Goal: Task Accomplishment & Management: Complete application form

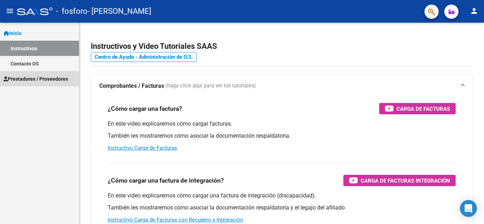
click at [38, 80] on span "Prestadores / Proveedores" at bounding box center [36, 79] width 64 height 8
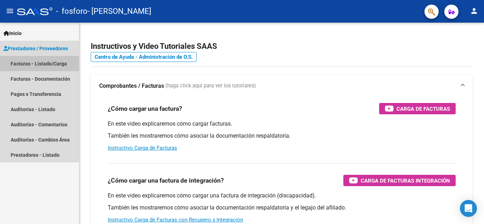
click at [37, 63] on link "Facturas - Listado/Carga" at bounding box center [39, 63] width 79 height 15
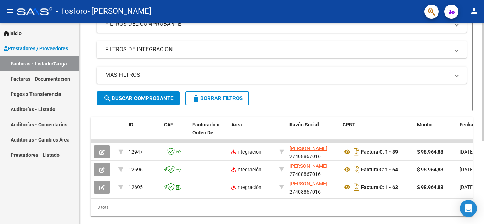
scroll to position [123, 0]
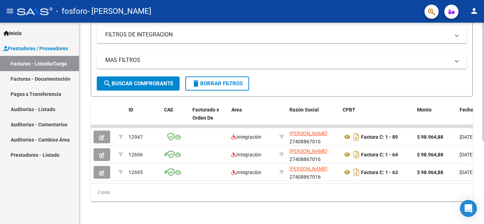
click at [484, 148] on div at bounding box center [483, 165] width 2 height 118
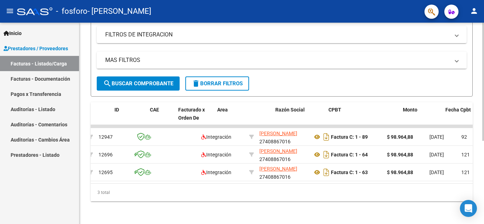
scroll to position [0, 0]
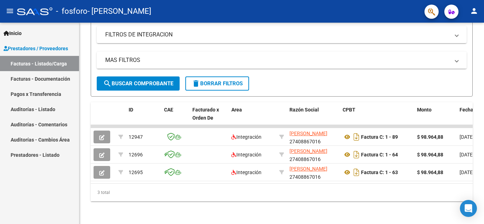
click at [45, 60] on link "Facturas - Listado/Carga" at bounding box center [39, 63] width 79 height 15
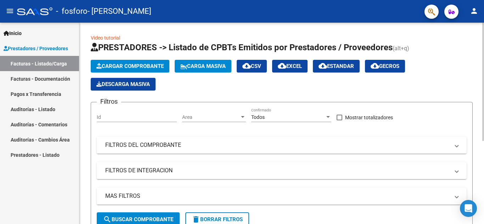
click at [482, 47] on div at bounding box center [483, 82] width 2 height 118
click at [132, 63] on span "Cargar Comprobante" at bounding box center [129, 66] width 67 height 6
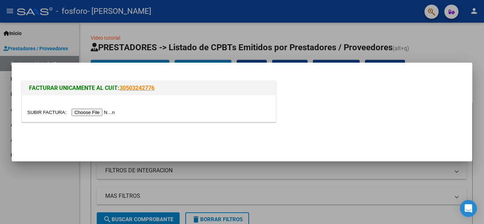
click at [105, 112] on input "file" at bounding box center [72, 112] width 90 height 7
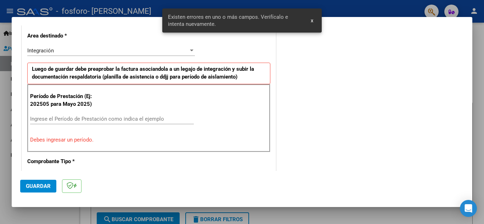
scroll to position [174, 0]
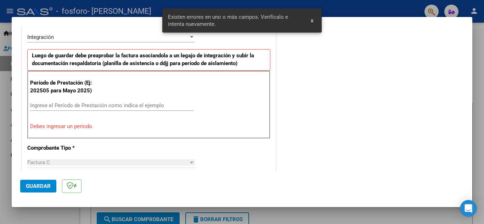
click at [142, 108] on input "Ingrese el Período de Prestación como indica el ejemplo" at bounding box center [112, 105] width 164 height 6
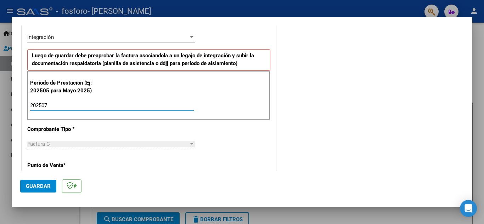
type input "202507"
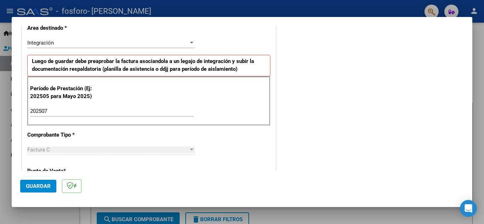
scroll to position [149, 0]
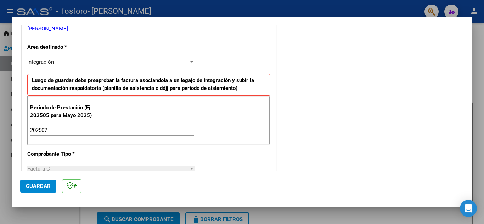
drag, startPoint x: 281, startPoint y: 129, endPoint x: 190, endPoint y: 64, distance: 112.1
click at [190, 64] on div "COMPROBANTE VER COMPROBANTE El comprobante fue leído exitosamente. DATOS DEL CO…" at bounding box center [242, 192] width 444 height 616
click at [190, 64] on div at bounding box center [191, 62] width 6 height 6
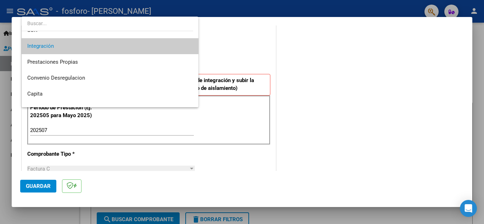
scroll to position [41, 0]
click at [113, 43] on span "Integración" at bounding box center [109, 47] width 165 height 16
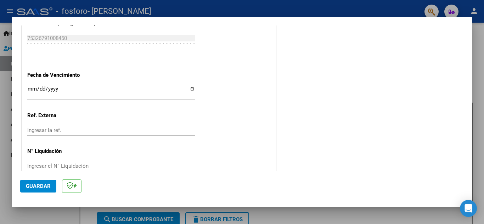
scroll to position [478, 0]
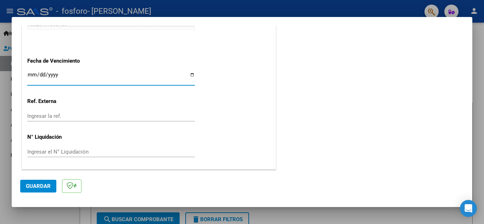
click at [135, 77] on input "Ingresar la fecha" at bounding box center [111, 77] width 168 height 11
drag, startPoint x: 194, startPoint y: 74, endPoint x: 184, endPoint y: 78, distance: 11.0
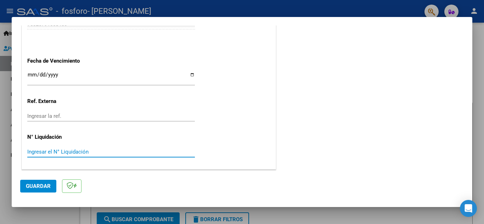
click at [113, 152] on input "Ingresar el N° Liquidación" at bounding box center [111, 152] width 168 height 6
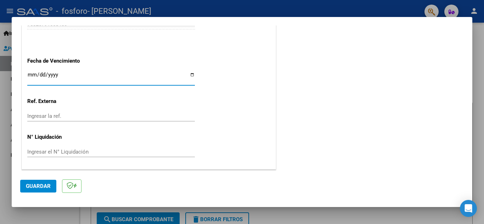
click at [142, 78] on input "Ingresar la fecha" at bounding box center [111, 77] width 168 height 11
click at [190, 73] on input "Ingresar la fecha" at bounding box center [111, 77] width 168 height 11
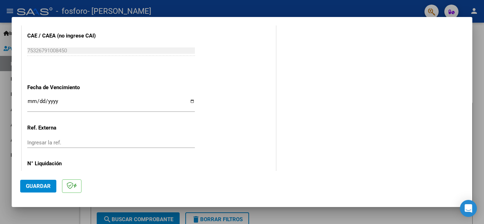
scroll to position [453, 0]
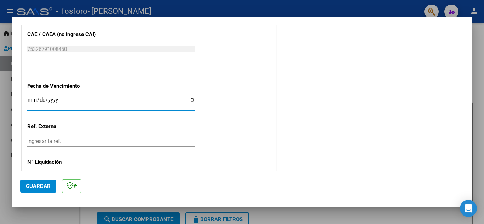
click at [191, 97] on input "Ingresar la fecha" at bounding box center [111, 102] width 168 height 11
click at [192, 101] on input "Ingresar la fecha" at bounding box center [111, 102] width 168 height 11
click at [36, 182] on button "Guardar" at bounding box center [38, 186] width 36 height 13
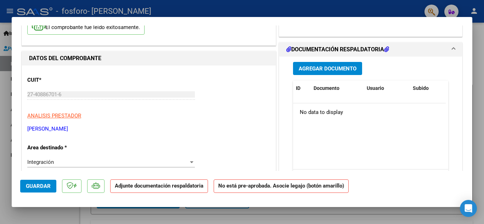
scroll to position [64, 0]
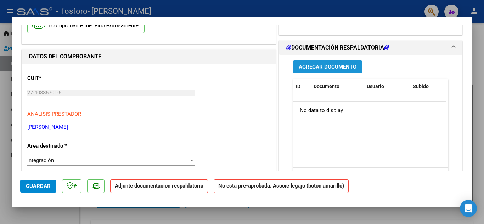
click at [304, 69] on span "Agregar Documento" at bounding box center [328, 67] width 58 height 6
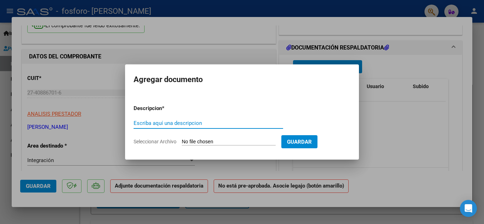
click at [215, 123] on input "Escriba aquí una descripcion" at bounding box center [209, 123] width 150 height 6
type input "o"
type input "p"
type input "Planilla de asistencia [DATE]"
click at [198, 141] on input "Seleccionar Archivo" at bounding box center [229, 142] width 94 height 7
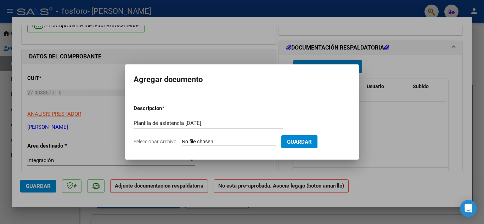
type input "C:\fakepath\PA [DATE] [PERSON_NAME] .pdf"
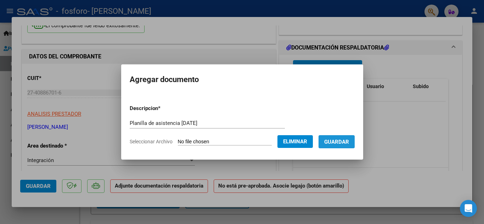
click at [342, 140] on span "Guardar" at bounding box center [336, 142] width 25 height 6
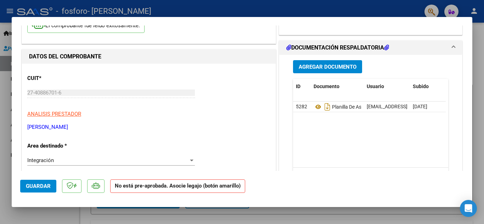
drag, startPoint x: 473, startPoint y: 61, endPoint x: 474, endPoint y: 79, distance: 17.8
click at [474, 79] on div at bounding box center [242, 112] width 484 height 224
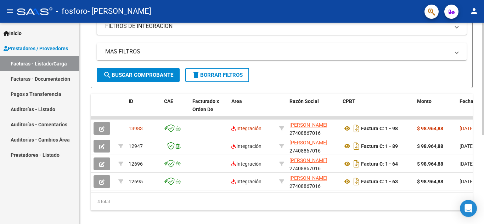
scroll to position [146, 0]
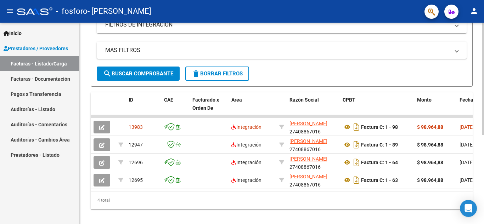
click at [484, 139] on div at bounding box center [483, 163] width 2 height 113
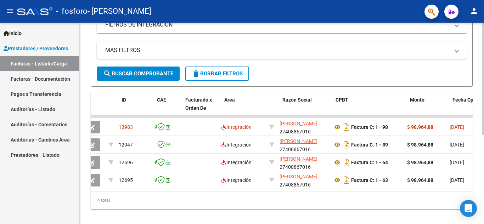
scroll to position [0, 0]
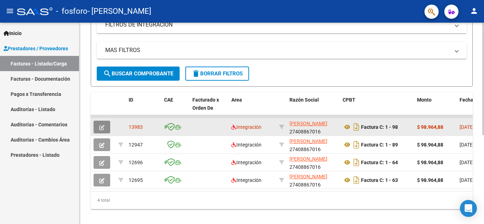
click at [107, 125] on button "button" at bounding box center [102, 127] width 17 height 13
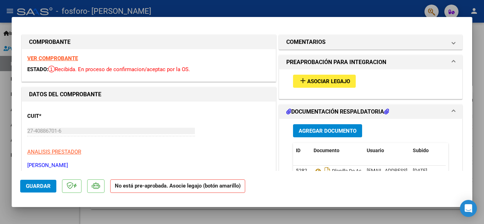
click at [480, 39] on div at bounding box center [242, 112] width 484 height 224
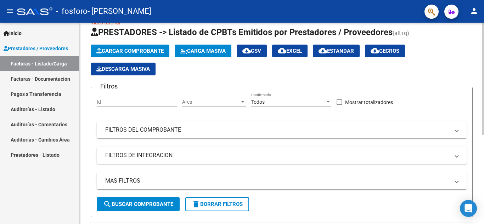
scroll to position [18, 0]
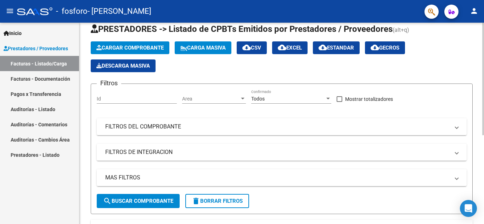
click at [484, 47] on div at bounding box center [483, 89] width 2 height 113
click at [136, 45] on span "Cargar Comprobante" at bounding box center [129, 48] width 67 height 6
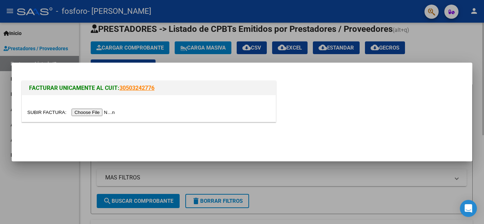
click at [91, 114] on input "file" at bounding box center [72, 112] width 90 height 7
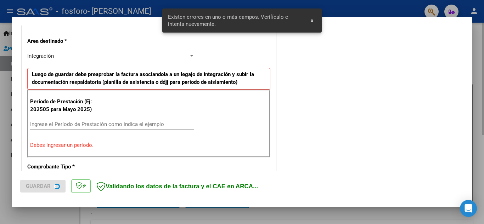
scroll to position [174, 0]
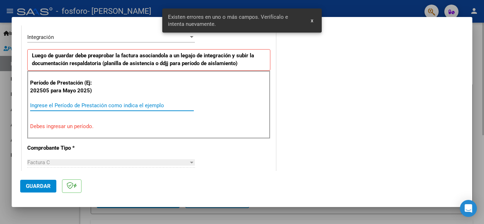
click at [89, 105] on input "Ingrese el Período de Prestación como indica el ejemplo" at bounding box center [112, 105] width 164 height 6
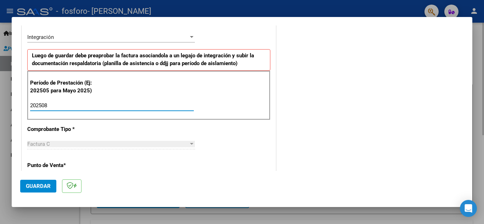
type input "202508"
click at [42, 188] on span "Guardar" at bounding box center [38, 186] width 25 height 6
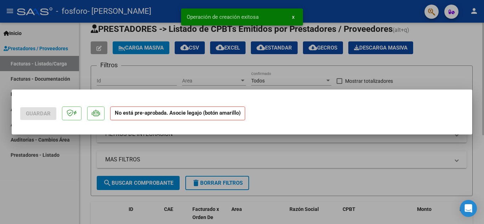
scroll to position [0, 0]
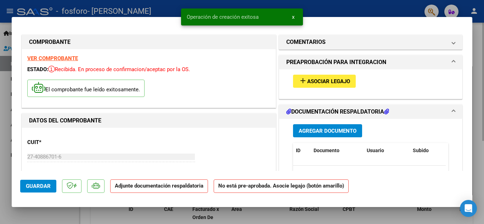
click at [67, 60] on strong "VER COMPROBANTE" at bounding box center [52, 58] width 51 height 6
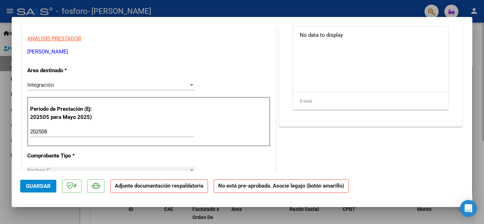
scroll to position [140, 0]
click at [189, 88] on div at bounding box center [191, 85] width 6 height 6
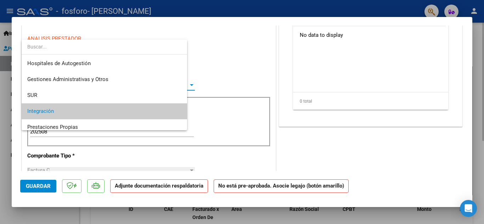
scroll to position [27, 0]
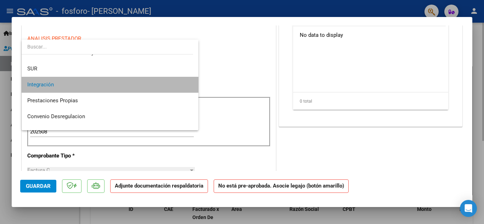
click at [151, 89] on span "Integración" at bounding box center [109, 85] width 165 height 16
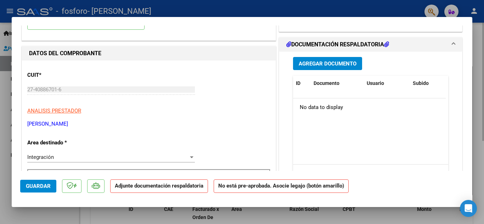
scroll to position [69, 0]
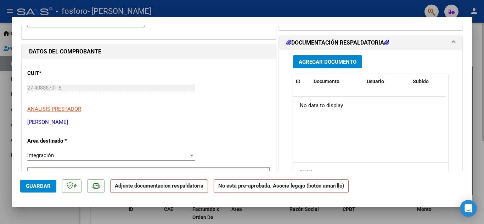
click at [345, 8] on div at bounding box center [242, 112] width 484 height 224
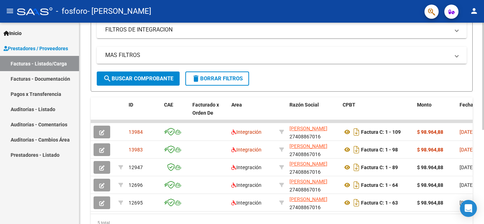
scroll to position [142, 0]
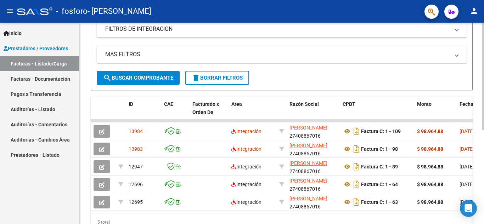
click at [484, 109] on div at bounding box center [483, 154] width 2 height 107
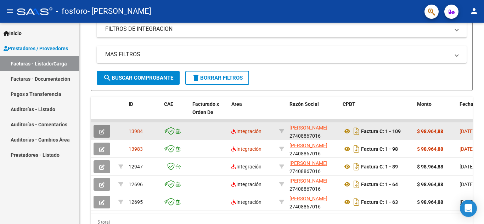
click at [106, 130] on button "button" at bounding box center [102, 131] width 17 height 13
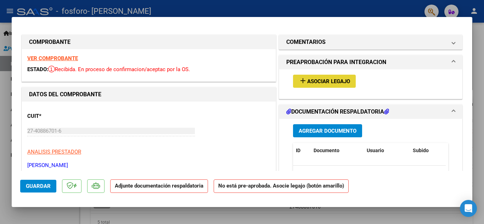
click at [340, 77] on button "add Asociar Legajo" at bounding box center [324, 81] width 63 height 13
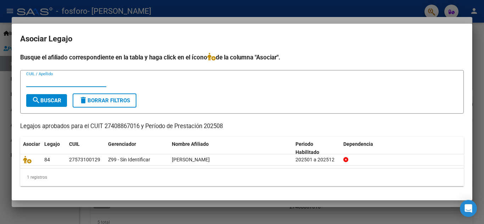
click at [49, 82] on input "CUIL / Apellido" at bounding box center [66, 81] width 80 height 6
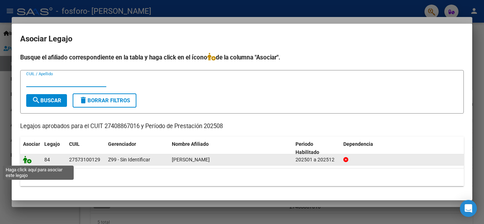
click at [29, 160] on icon at bounding box center [27, 160] width 9 height 8
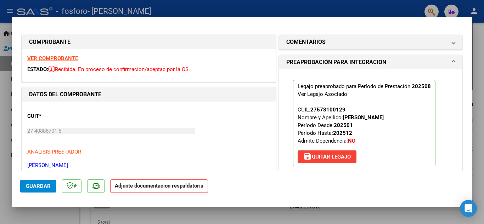
click at [256, 150] on p "ANALISIS PRESTADOR" at bounding box center [148, 152] width 243 height 8
click at [333, 157] on span "save [PERSON_NAME]" at bounding box center [326, 157] width 47 height 6
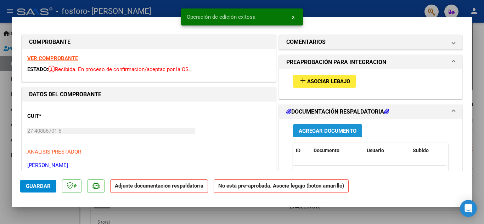
click at [329, 130] on span "Agregar Documento" at bounding box center [328, 131] width 58 height 6
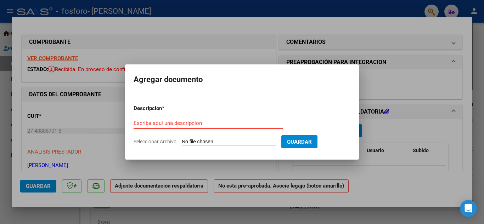
click at [219, 124] on input "Escriba aquí una descripcion" at bounding box center [209, 123] width 150 height 6
click at [214, 139] on input "Seleccionar Archivo" at bounding box center [229, 142] width 94 height 7
type input "C:\fakepath\Planilla de asistencia [DATE] [PERSON_NAME].pdf"
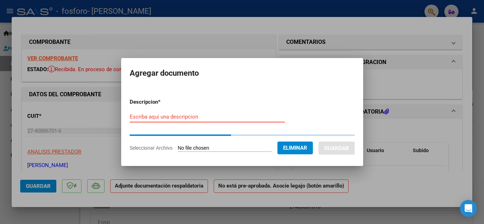
click at [183, 118] on input "Escriba aquí una descripcion" at bounding box center [207, 117] width 155 height 6
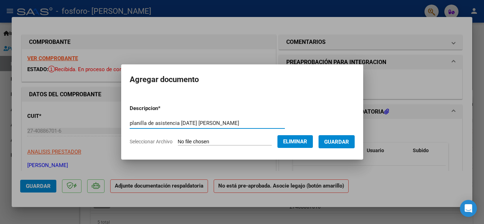
type input "planilla de asistencia [DATE] [PERSON_NAME]"
click at [345, 138] on button "Guardar" at bounding box center [336, 141] width 36 height 13
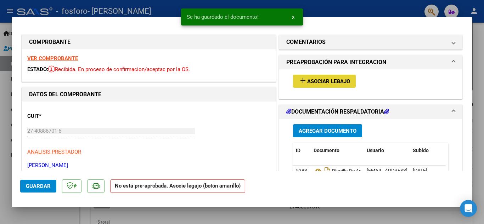
click at [319, 82] on span "Asociar Legajo" at bounding box center [328, 81] width 43 height 6
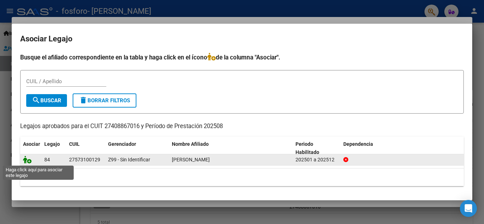
click at [30, 159] on icon at bounding box center [27, 160] width 9 height 8
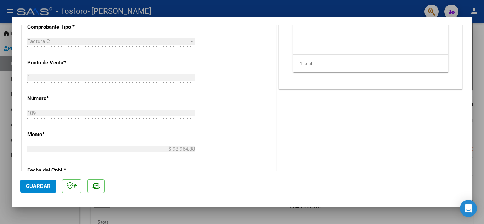
scroll to position [263, 0]
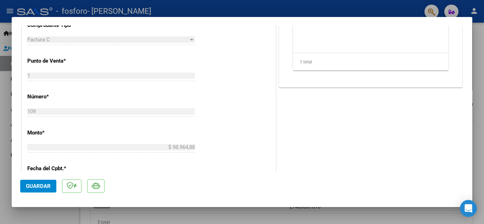
drag, startPoint x: 475, startPoint y: 106, endPoint x: 477, endPoint y: 140, distance: 34.1
click at [477, 140] on div at bounding box center [242, 112] width 484 height 224
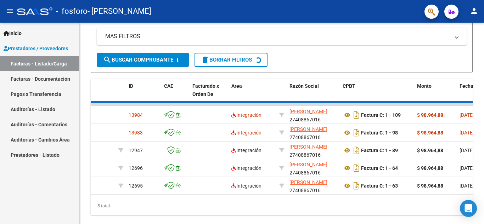
scroll to position [142, 0]
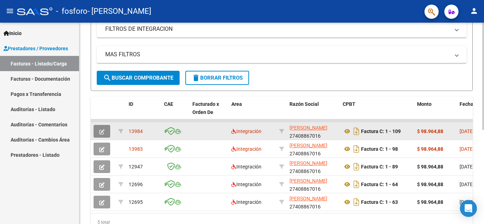
click at [94, 128] on button "button" at bounding box center [102, 131] width 17 height 13
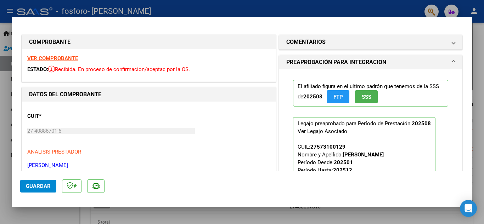
click at [51, 189] on button "Guardar" at bounding box center [38, 186] width 36 height 13
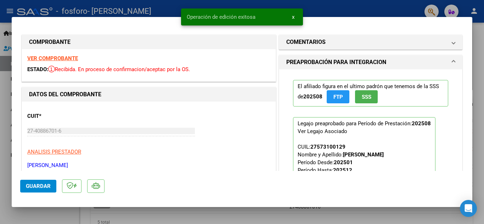
click at [474, 33] on div at bounding box center [242, 112] width 484 height 224
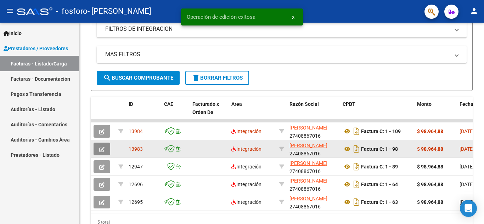
click at [108, 154] on button "button" at bounding box center [102, 149] width 17 height 13
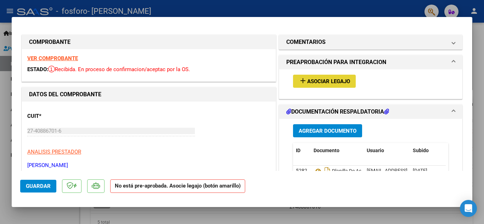
click at [331, 85] on span "Asociar Legajo" at bounding box center [328, 81] width 43 height 6
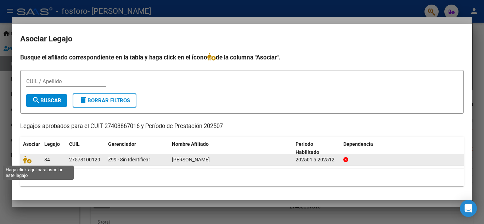
click at [32, 160] on span at bounding box center [28, 160] width 11 height 6
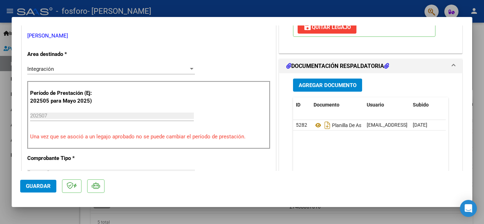
scroll to position [133, 0]
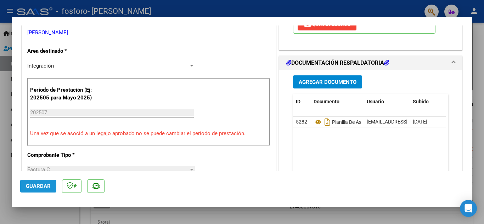
click at [35, 187] on span "Guardar" at bounding box center [38, 186] width 25 height 6
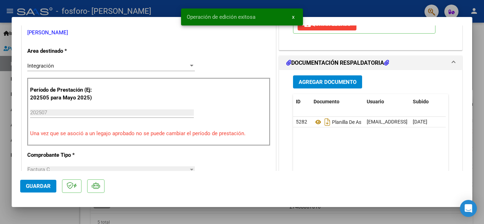
click at [478, 37] on div at bounding box center [242, 112] width 484 height 224
type input "$ 0,00"
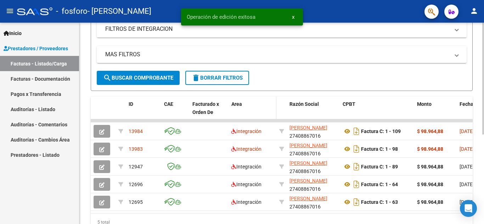
scroll to position [142, 0]
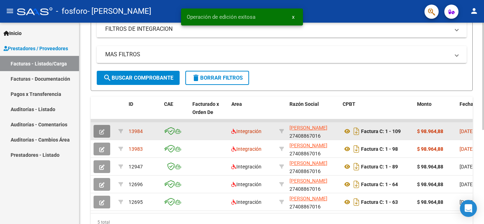
click at [102, 132] on icon "button" at bounding box center [101, 131] width 5 height 5
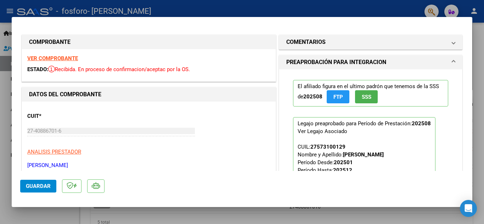
drag, startPoint x: 466, startPoint y: 49, endPoint x: 467, endPoint y: 64, distance: 14.6
click at [467, 64] on mat-dialog-content "COMPROBANTE VER COMPROBANTE ESTADO: Recibida. En proceso de confirmacion/acepta…" at bounding box center [242, 99] width 461 height 146
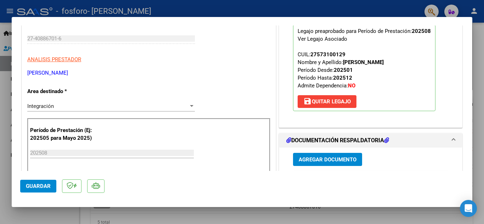
scroll to position [5, 0]
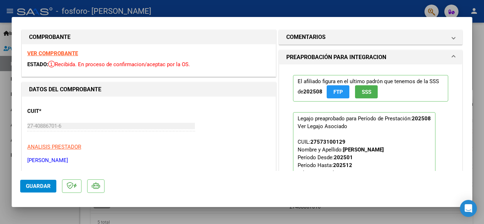
click at [484, 43] on div at bounding box center [242, 112] width 484 height 224
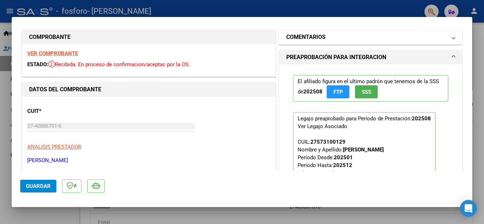
type input "$ 0,00"
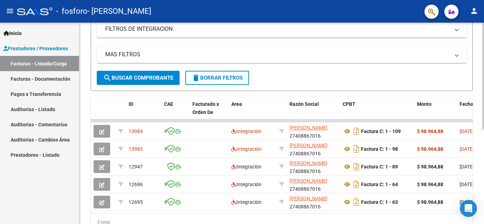
scroll to position [142, 0]
click at [129, 78] on span "search Buscar Comprobante" at bounding box center [138, 78] width 70 height 6
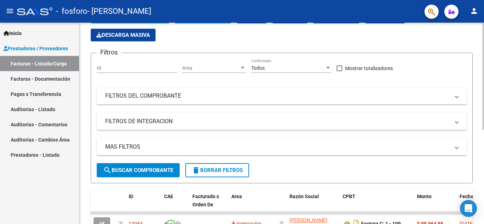
scroll to position [17, 0]
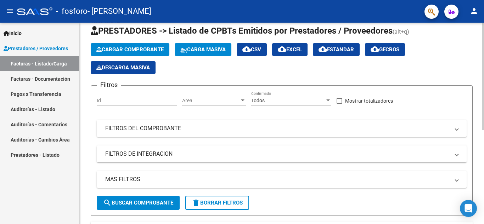
click at [484, 61] on div at bounding box center [483, 85] width 2 height 107
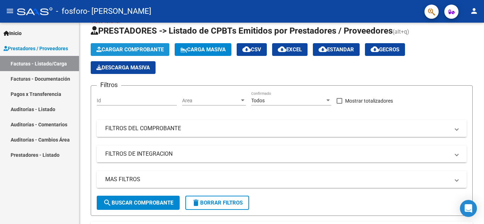
click at [128, 52] on span "Cargar Comprobante" at bounding box center [129, 49] width 67 height 6
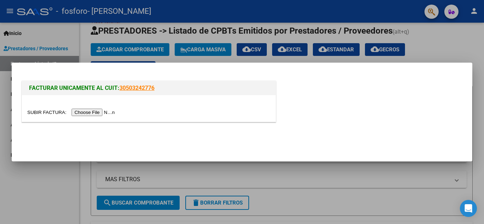
click at [89, 110] on input "file" at bounding box center [72, 112] width 90 height 7
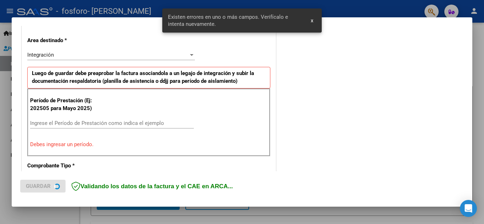
scroll to position [160, 0]
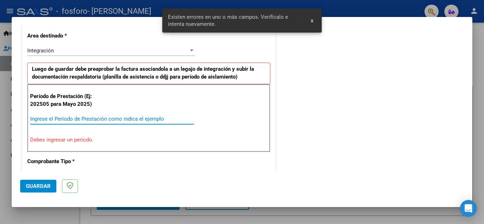
click at [124, 120] on input "Ingrese el Período de Prestación como indica el ejemplo" at bounding box center [112, 119] width 164 height 6
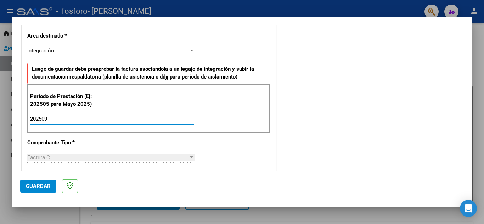
type input "202509"
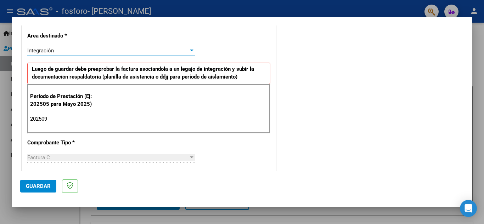
click at [150, 49] on div "Integración" at bounding box center [107, 50] width 161 height 6
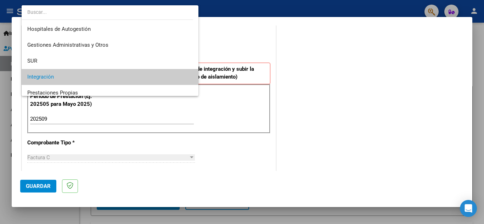
scroll to position [27, 0]
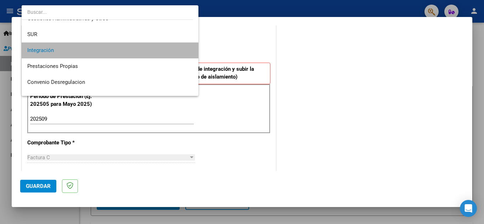
click at [116, 51] on span "Integración" at bounding box center [109, 51] width 165 height 16
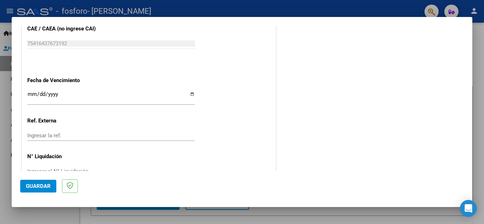
scroll to position [478, 0]
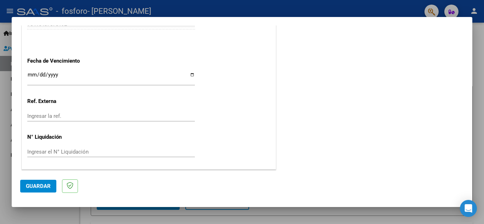
click at [36, 188] on span "Guardar" at bounding box center [38, 186] width 25 height 6
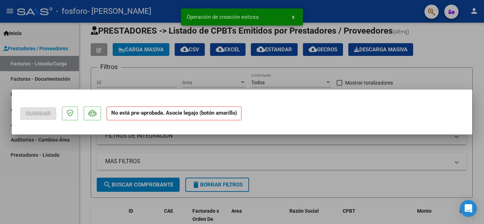
scroll to position [0, 0]
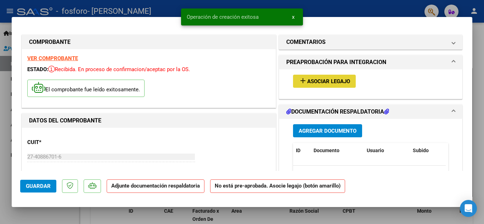
click at [299, 80] on mat-icon "add" at bounding box center [303, 81] width 9 height 9
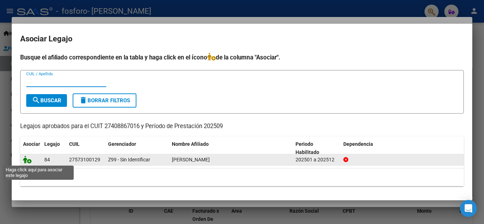
click at [23, 162] on icon at bounding box center [27, 160] width 9 height 8
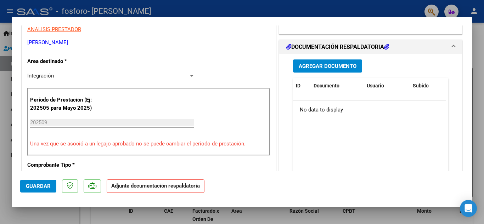
scroll to position [166, 0]
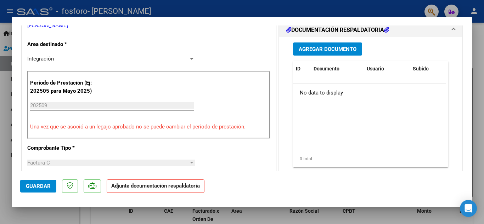
click at [277, 99] on div "COMENTARIOS Comentarios del Prestador / Gerenciador: PREAPROBACIÓN PARA INTEGRA…" at bounding box center [370, 181] width 186 height 626
click at [343, 44] on button "Agregar Documento" at bounding box center [327, 49] width 69 height 13
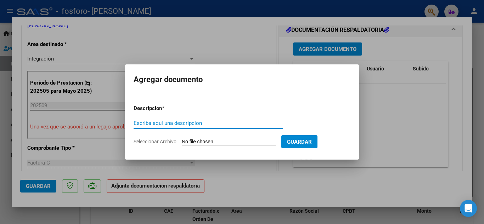
click at [224, 123] on input "Escriba aquí una descripcion" at bounding box center [209, 123] width 150 height 6
type input "o"
type input "Planilla de asistencia [DATE] [PERSON_NAME]"
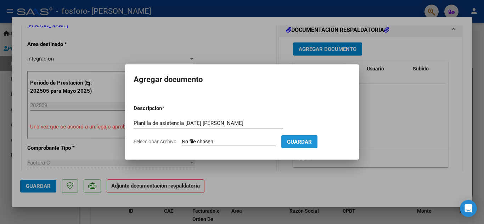
click at [315, 137] on button "Guardar" at bounding box center [299, 141] width 36 height 13
click at [254, 137] on form "Descripcion * Planilla de asistencia [DATE] [PERSON_NAME] Escriba aquí una desc…" at bounding box center [242, 125] width 217 height 52
click at [232, 142] on input "Seleccionar Archivo" at bounding box center [229, 142] width 94 height 7
type input "C:\fakepath\PA. [DATE] [PERSON_NAME].pdf"
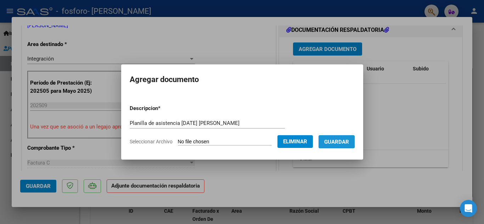
click at [338, 141] on span "Guardar" at bounding box center [336, 142] width 25 height 6
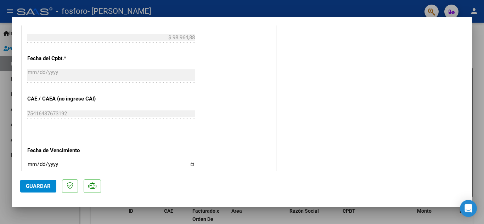
scroll to position [489, 0]
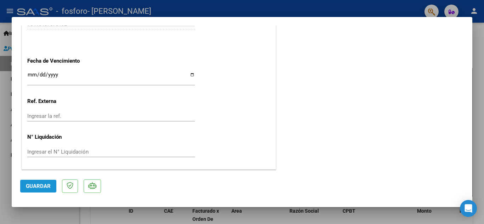
click at [30, 186] on span "Guardar" at bounding box center [38, 186] width 25 height 6
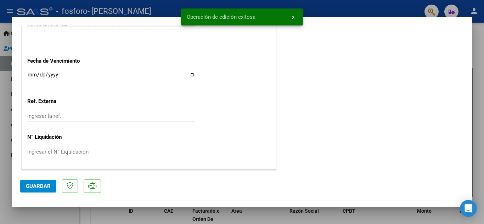
click at [475, 41] on div at bounding box center [242, 112] width 484 height 224
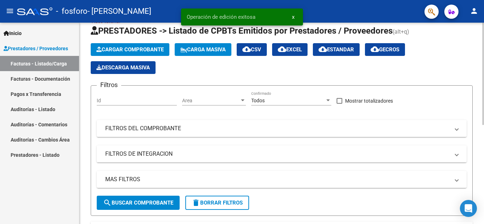
drag, startPoint x: 464, startPoint y: 40, endPoint x: 484, endPoint y: 51, distance: 22.1
click at [484, 51] on div "Video tutorial PRESTADORES -> Listado de CPBTs Emitidos por Prestadores / Prove…" at bounding box center [282, 201] width 406 height 391
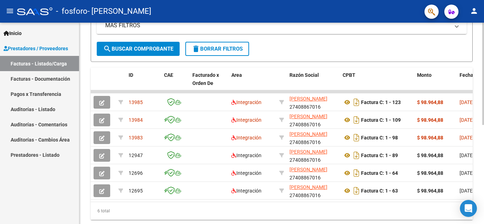
scroll to position [171, 0]
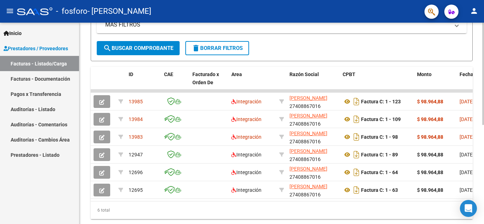
click at [480, 130] on div "Video tutorial PRESTADORES -> Listado de CPBTs Emitidos por Prestadores / Prove…" at bounding box center [282, 46] width 406 height 391
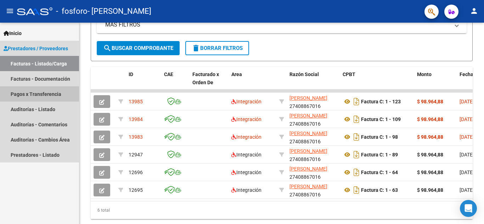
click at [32, 92] on link "Pagos x Transferencia" at bounding box center [39, 93] width 79 height 15
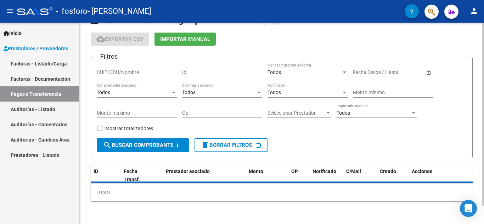
scroll to position [35, 0]
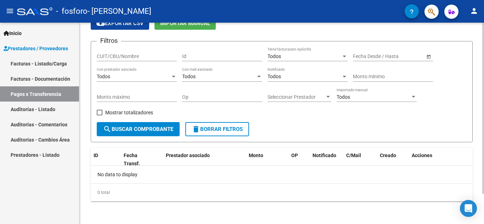
drag, startPoint x: 482, startPoint y: 56, endPoint x: 484, endPoint y: 76, distance: 20.6
click at [484, 76] on div "PRESTADORES -> Pagos por Transferencia (alt+p) cloud_download Exportar CSV Impo…" at bounding box center [282, 105] width 406 height 237
click at [464, 73] on div "Filtros CUIT/CBU/Nombre Id Todos Tiene facturacion Apócrifa Fecha inicio – Fech…" at bounding box center [282, 84] width 370 height 75
drag, startPoint x: 102, startPoint y: 119, endPoint x: 99, endPoint y: 114, distance: 5.6
click at [99, 114] on div "Mostrar totalizadores" at bounding box center [128, 115] width 62 height 14
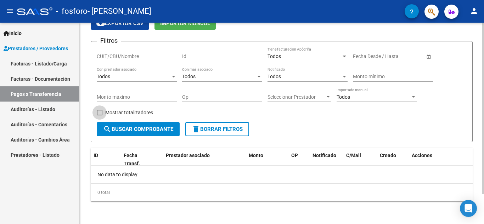
click at [99, 114] on span at bounding box center [100, 113] width 6 height 6
click at [99, 115] on input "Mostrar totalizadores" at bounding box center [99, 115] width 0 height 0
checkbox input "true"
click at [117, 122] on div "Mostrar totalizadores" at bounding box center [128, 115] width 62 height 14
click at [117, 125] on button "search Buscar Comprobante" at bounding box center [138, 129] width 83 height 14
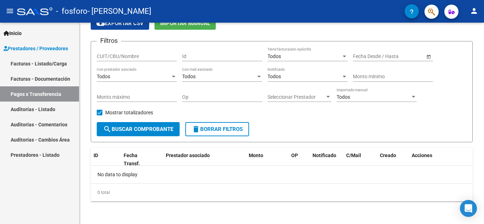
click at [59, 77] on link "Facturas - Documentación" at bounding box center [39, 78] width 79 height 15
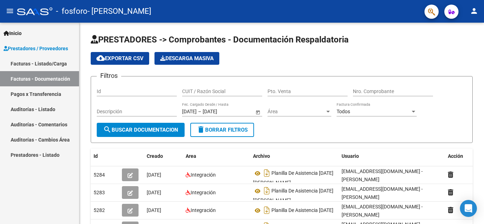
click at [48, 90] on link "Pagos x Transferencia" at bounding box center [39, 93] width 79 height 15
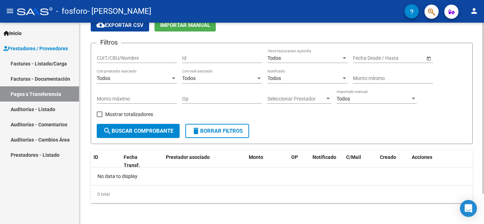
scroll to position [35, 0]
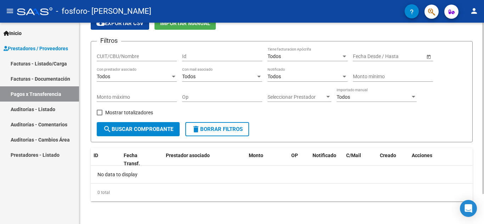
click at [484, 120] on div at bounding box center [483, 138] width 2 height 171
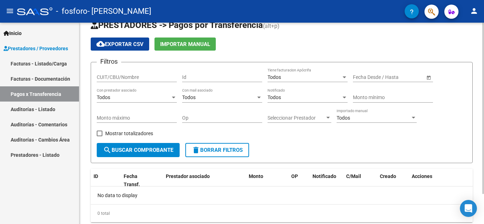
click at [484, 52] on div at bounding box center [483, 120] width 2 height 171
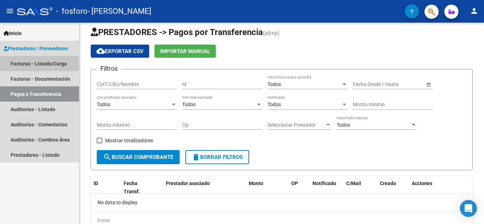
click at [40, 66] on link "Facturas - Listado/Carga" at bounding box center [39, 63] width 79 height 15
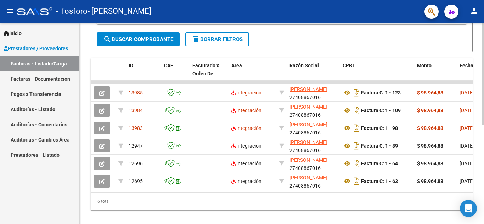
scroll to position [184, 0]
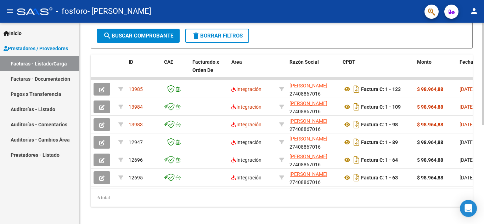
click at [484, 151] on div at bounding box center [483, 170] width 2 height 102
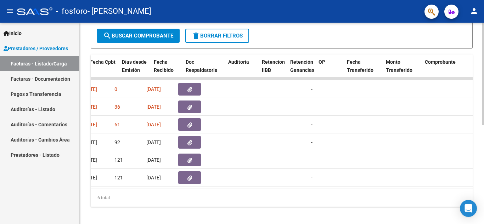
scroll to position [0, 370]
